Goal: Task Accomplishment & Management: Manage account settings

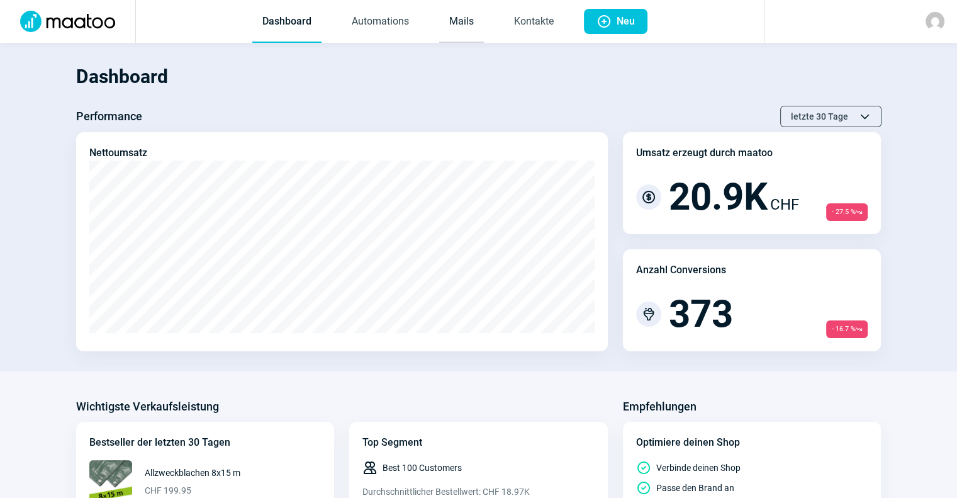
click at [461, 16] on link "Mails" at bounding box center [461, 22] width 45 height 42
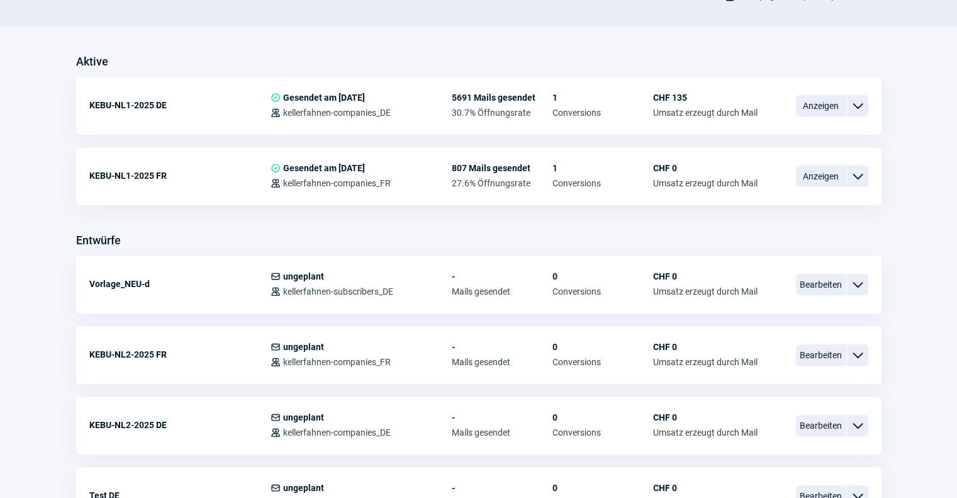
scroll to position [307, 0]
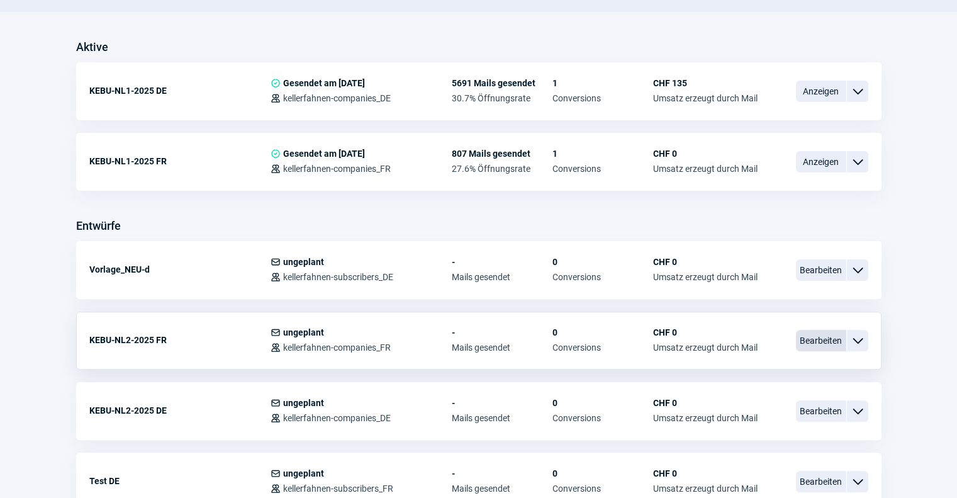
click at [820, 330] on span "Bearbeiten" at bounding box center [821, 340] width 50 height 21
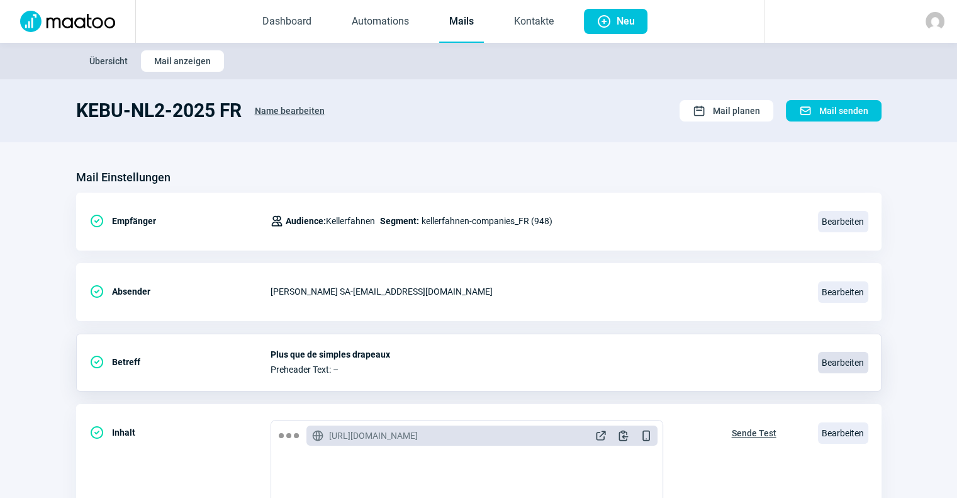
click at [853, 352] on span "Bearbeiten" at bounding box center [843, 362] width 50 height 21
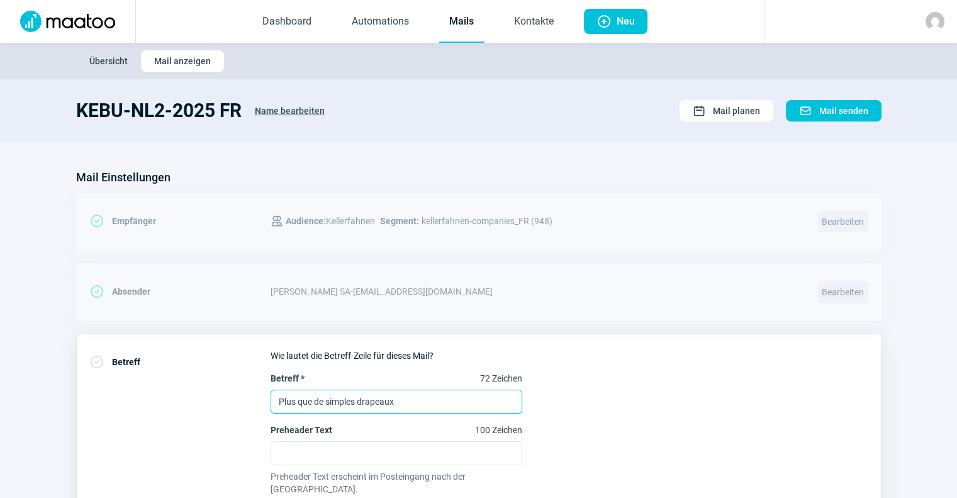
drag, startPoint x: 398, startPoint y: 407, endPoint x: 169, endPoint y: 374, distance: 230.8
click at [169, 374] on div "CheckCircle icon Betreff Wie lautet die Betreff-Zeile für dieses Mail? Betreff …" at bounding box center [478, 442] width 805 height 219
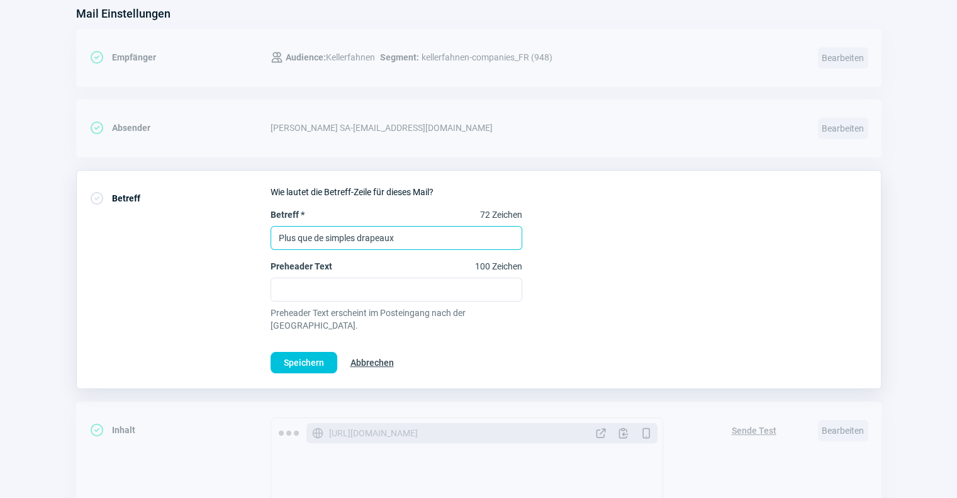
scroll to position [165, 0]
click at [319, 351] on span "Speichern" at bounding box center [304, 361] width 40 height 20
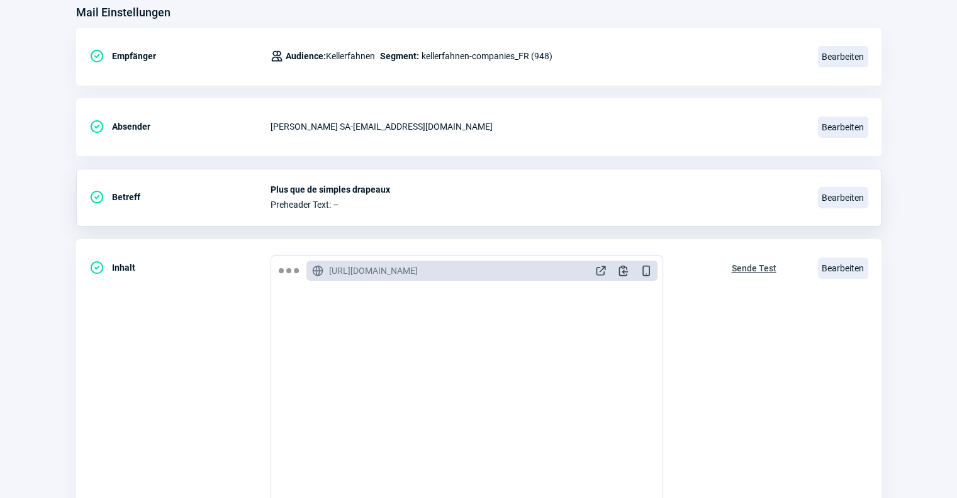
scroll to position [0, 0]
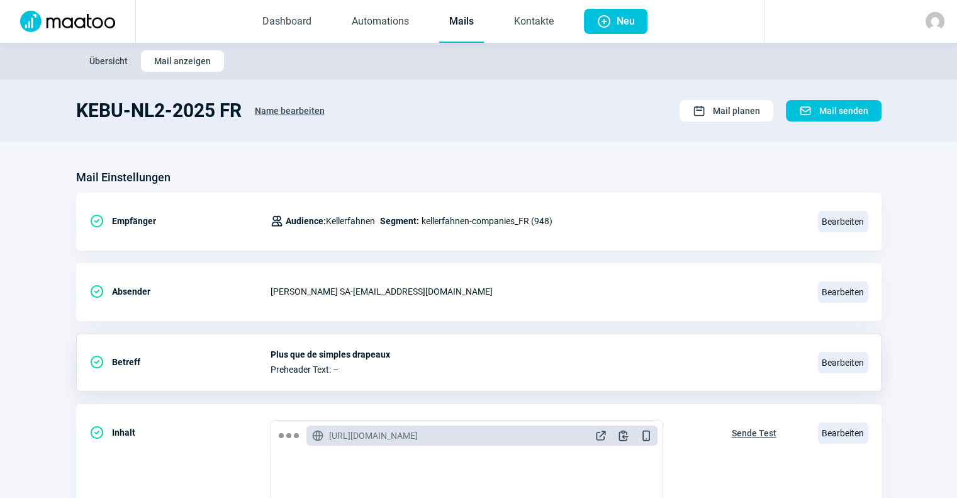
click at [469, 25] on link "Mails" at bounding box center [461, 22] width 45 height 42
